Goal: Task Accomplishment & Management: Complete application form

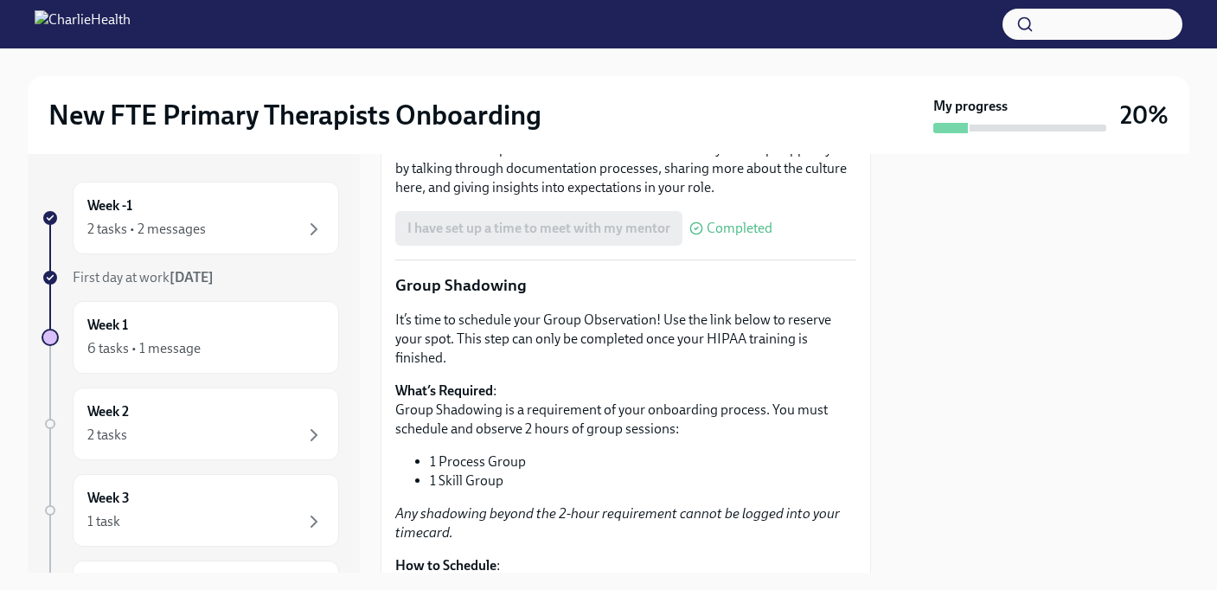
scroll to position [2260, 0]
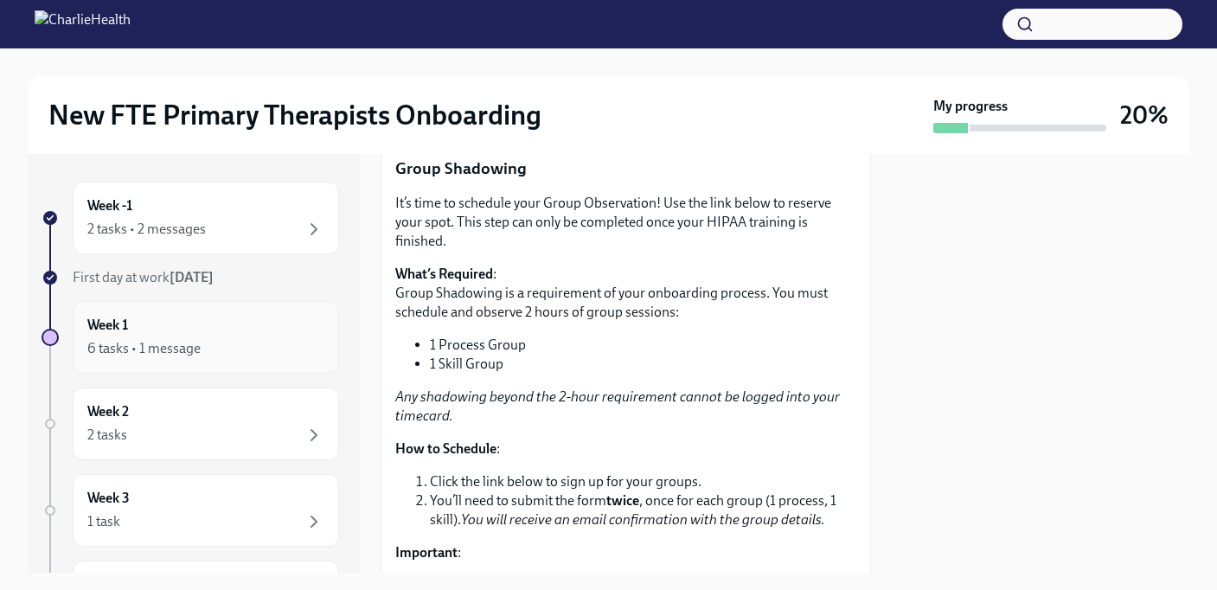
click at [184, 330] on div "Week 1 6 tasks • 1 message" at bounding box center [205, 337] width 237 height 43
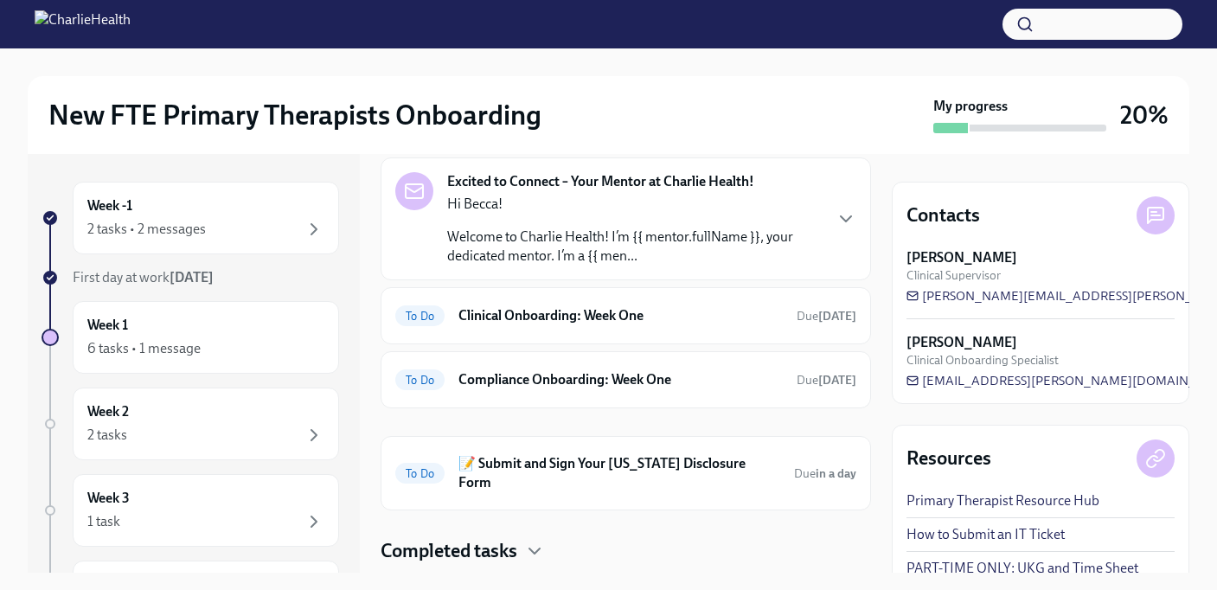
scroll to position [190, 0]
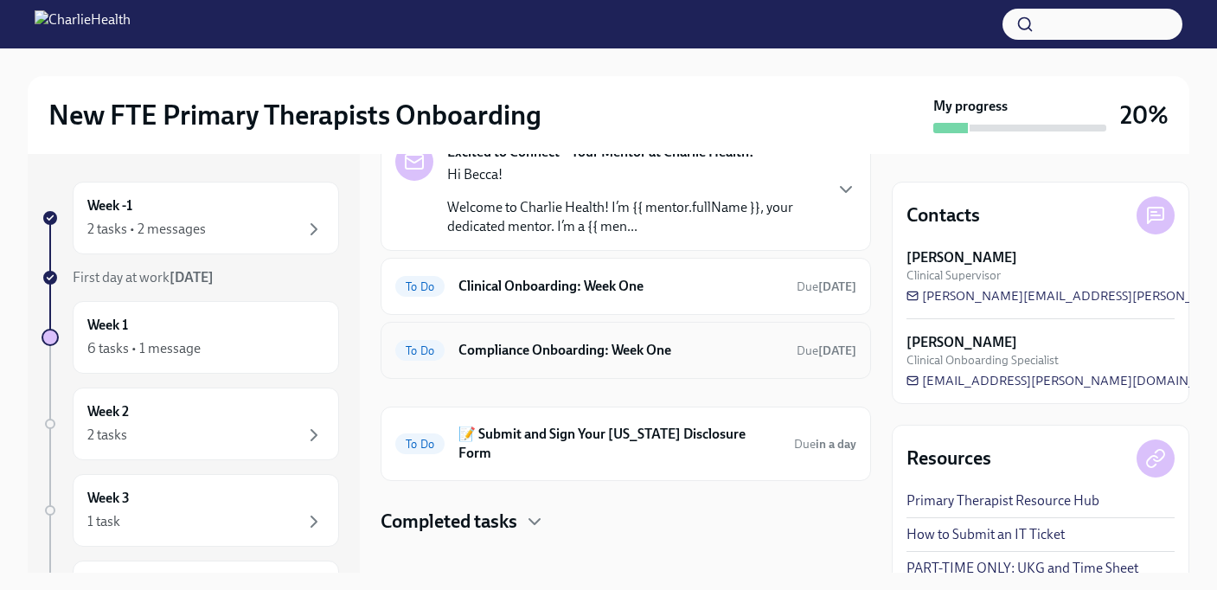
click at [589, 343] on h6 "Compliance Onboarding: Week One" at bounding box center [621, 350] width 324 height 19
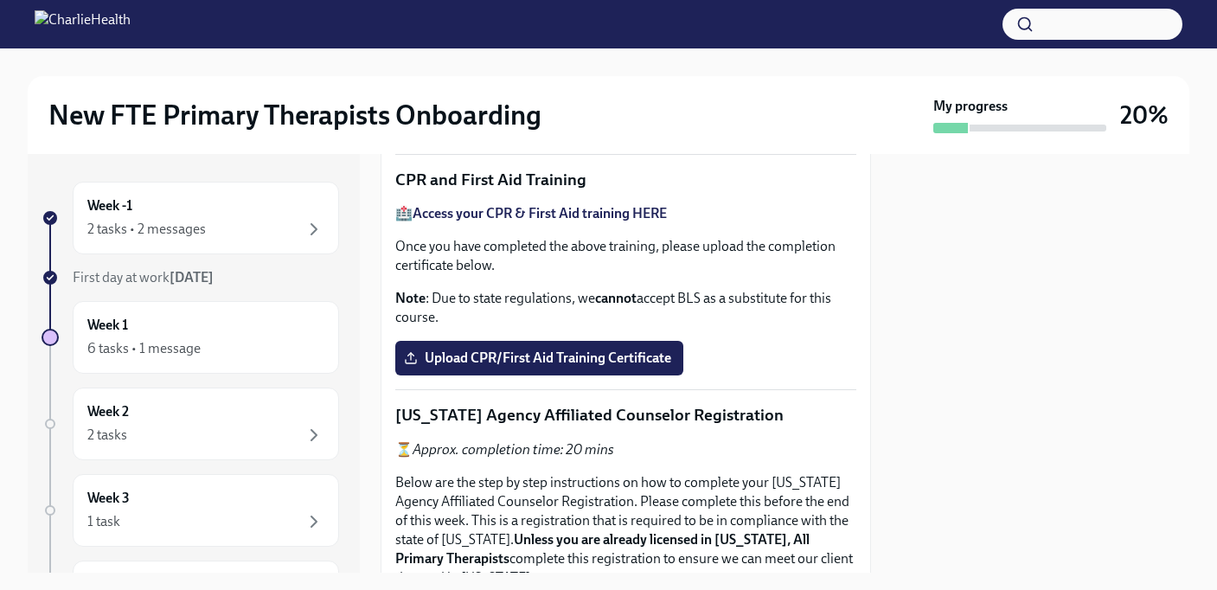
scroll to position [722, 0]
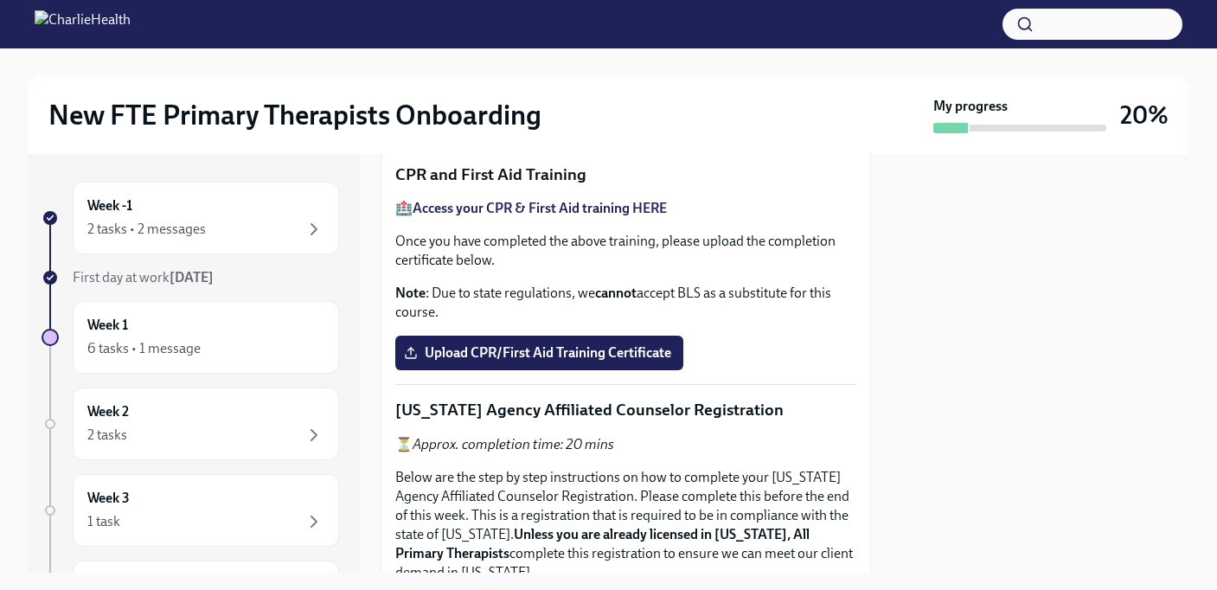
click at [597, 126] on span "Upload the [US_STATE] Telehealth Certificate" at bounding box center [552, 117] width 289 height 17
click at [0, 0] on input "Upload the [US_STATE] Telehealth Certificate" at bounding box center [0, 0] width 0 height 0
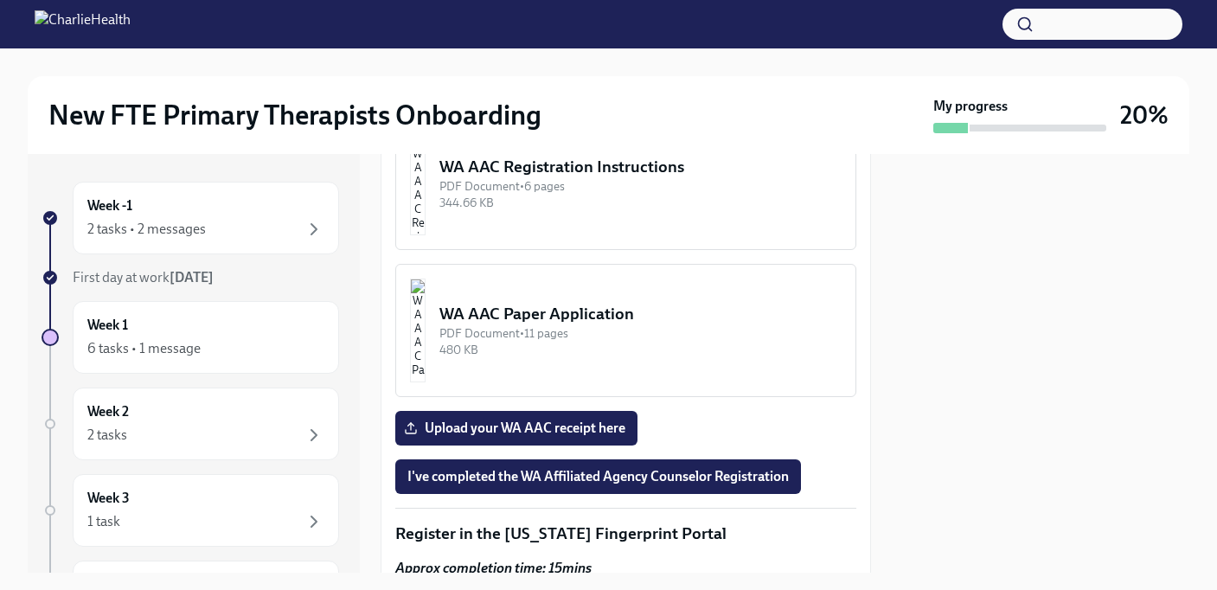
scroll to position [1980, 0]
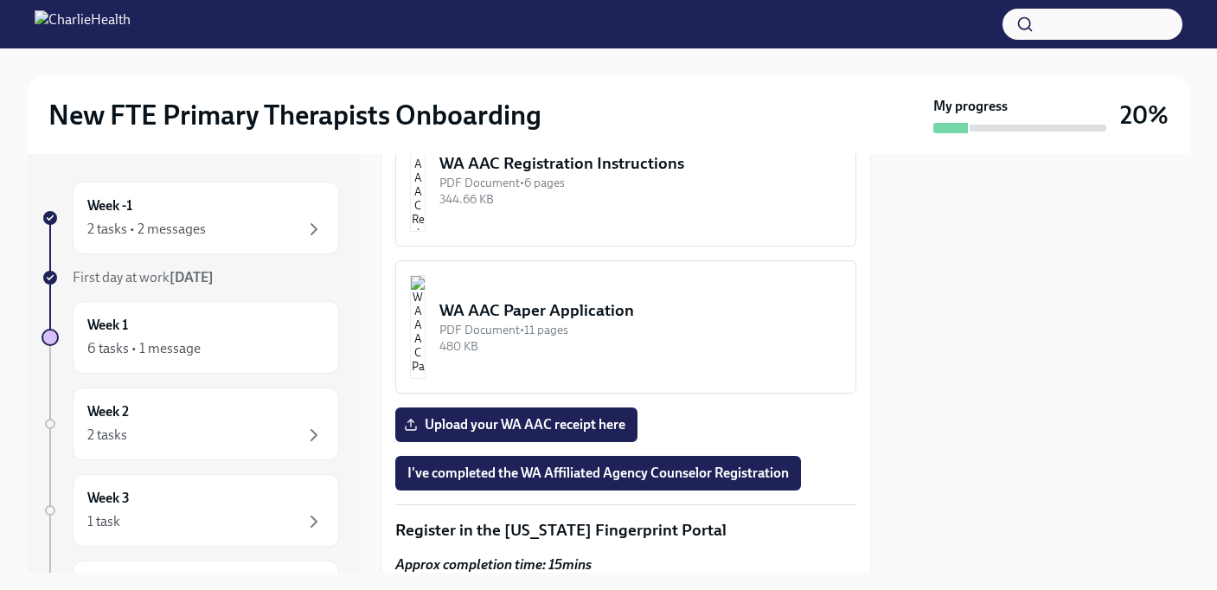
click at [712, 175] on div "WA AAC Registration Instructions" at bounding box center [641, 163] width 402 height 22
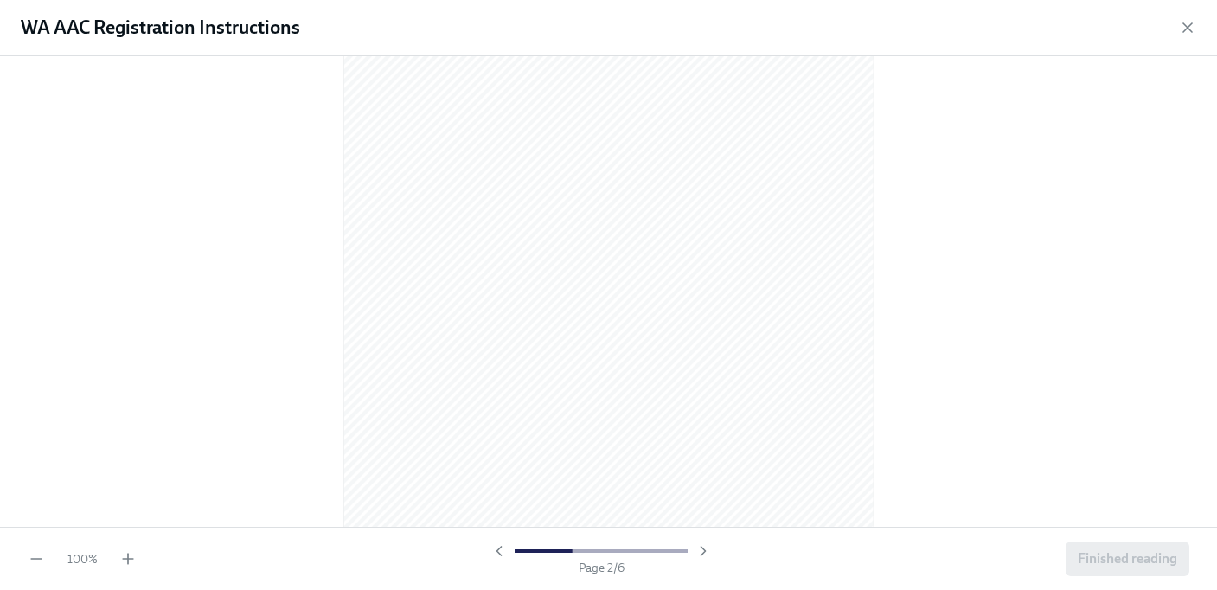
scroll to position [687, 0]
click at [1187, 28] on icon "button" at bounding box center [1188, 27] width 9 height 9
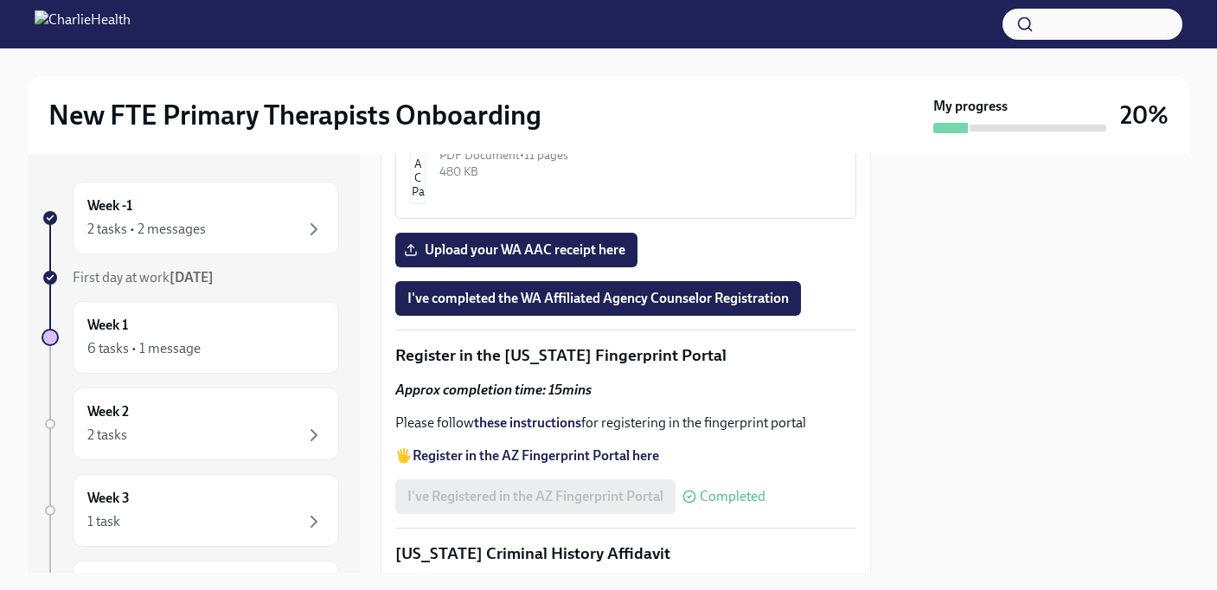
scroll to position [2160, 0]
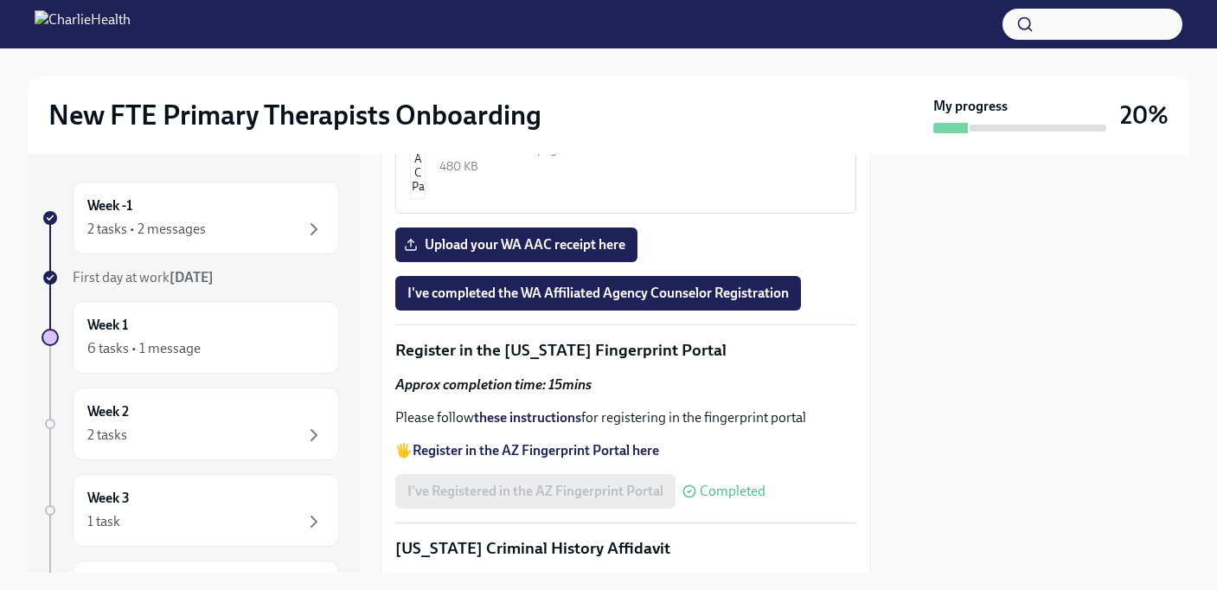
click at [599, 142] on div "WA AAC Paper Application" at bounding box center [641, 130] width 402 height 22
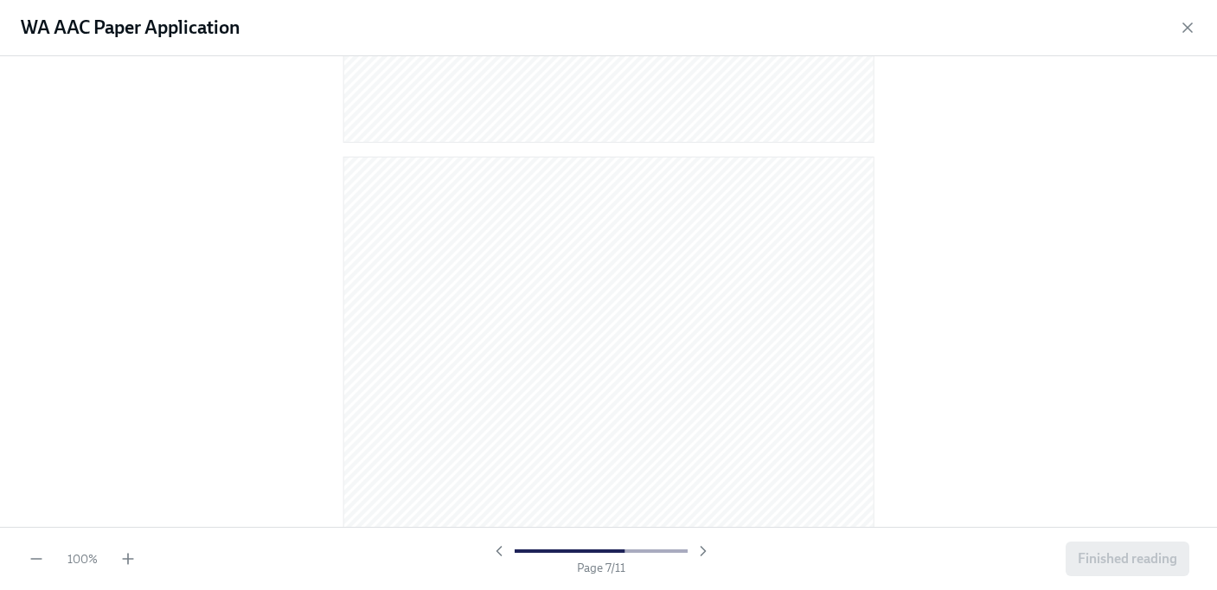
scroll to position [4176, 0]
click at [1187, 25] on icon "button" at bounding box center [1187, 27] width 17 height 17
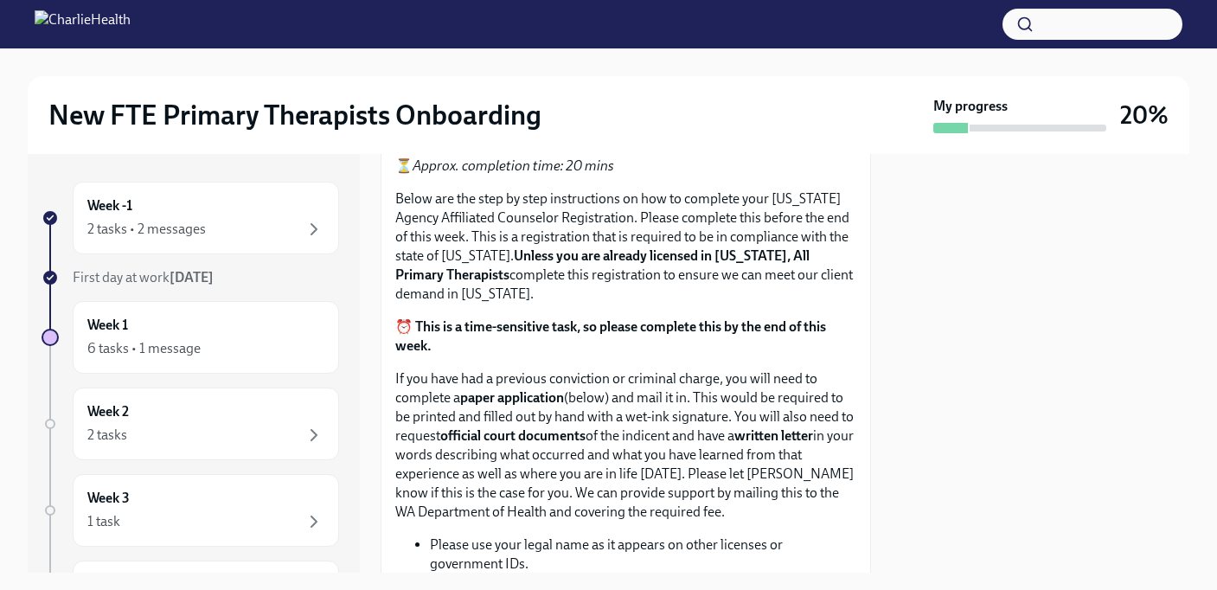
scroll to position [1020, 0]
